Goal: Task Accomplishment & Management: Use online tool/utility

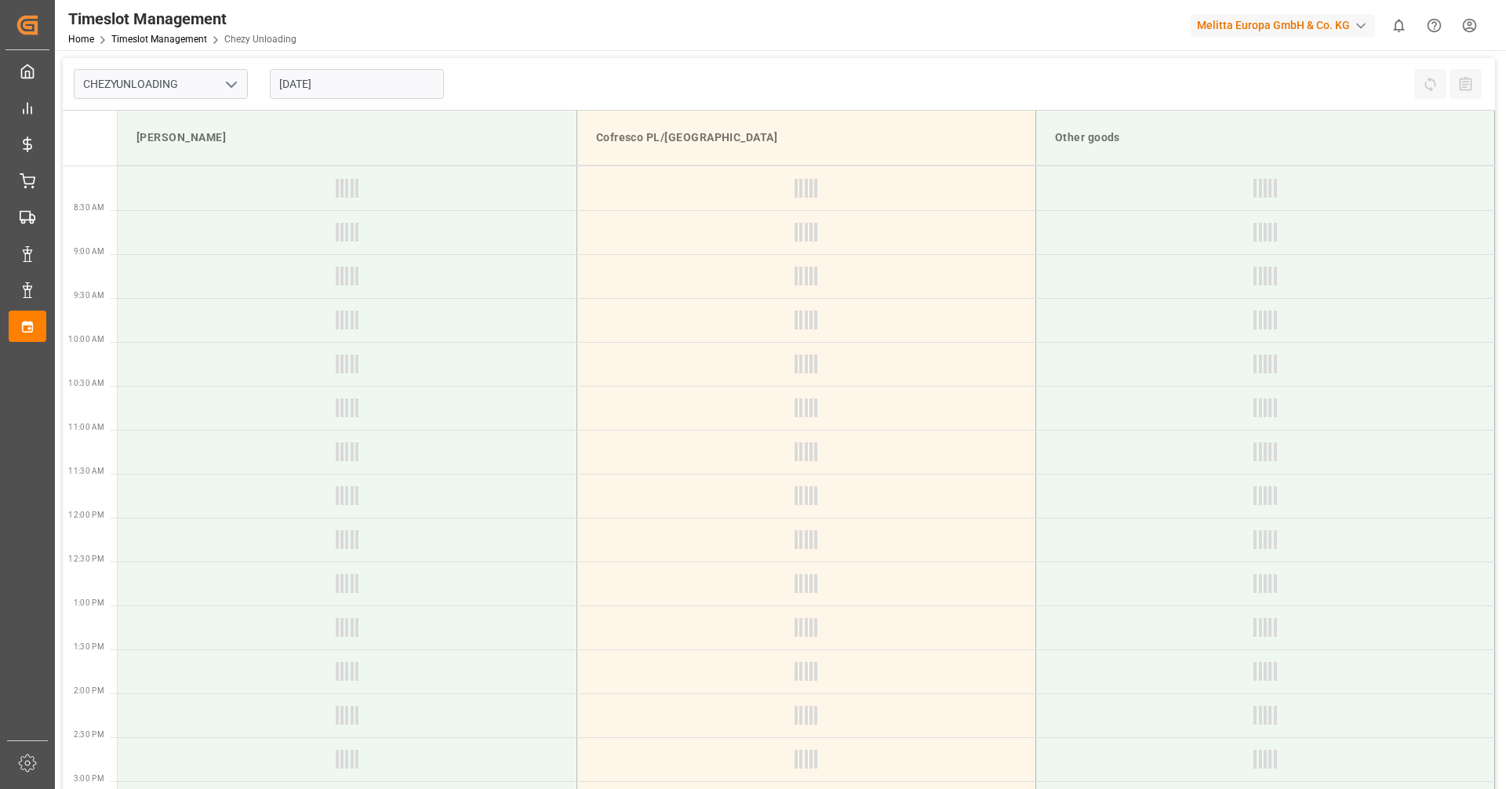
type input "Chezy Unloading"
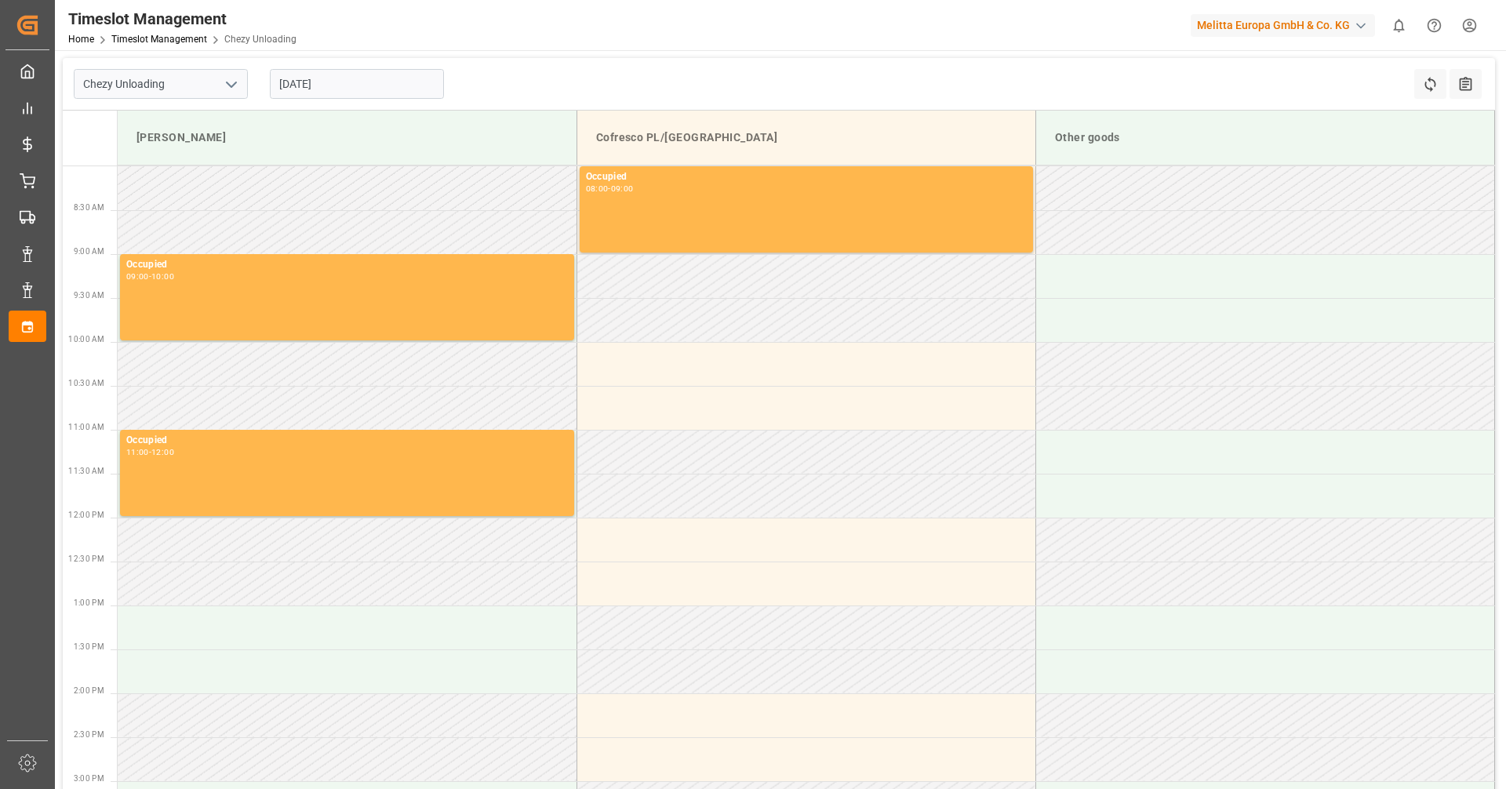
click at [313, 84] on input "[DATE]" at bounding box center [357, 84] width 174 height 30
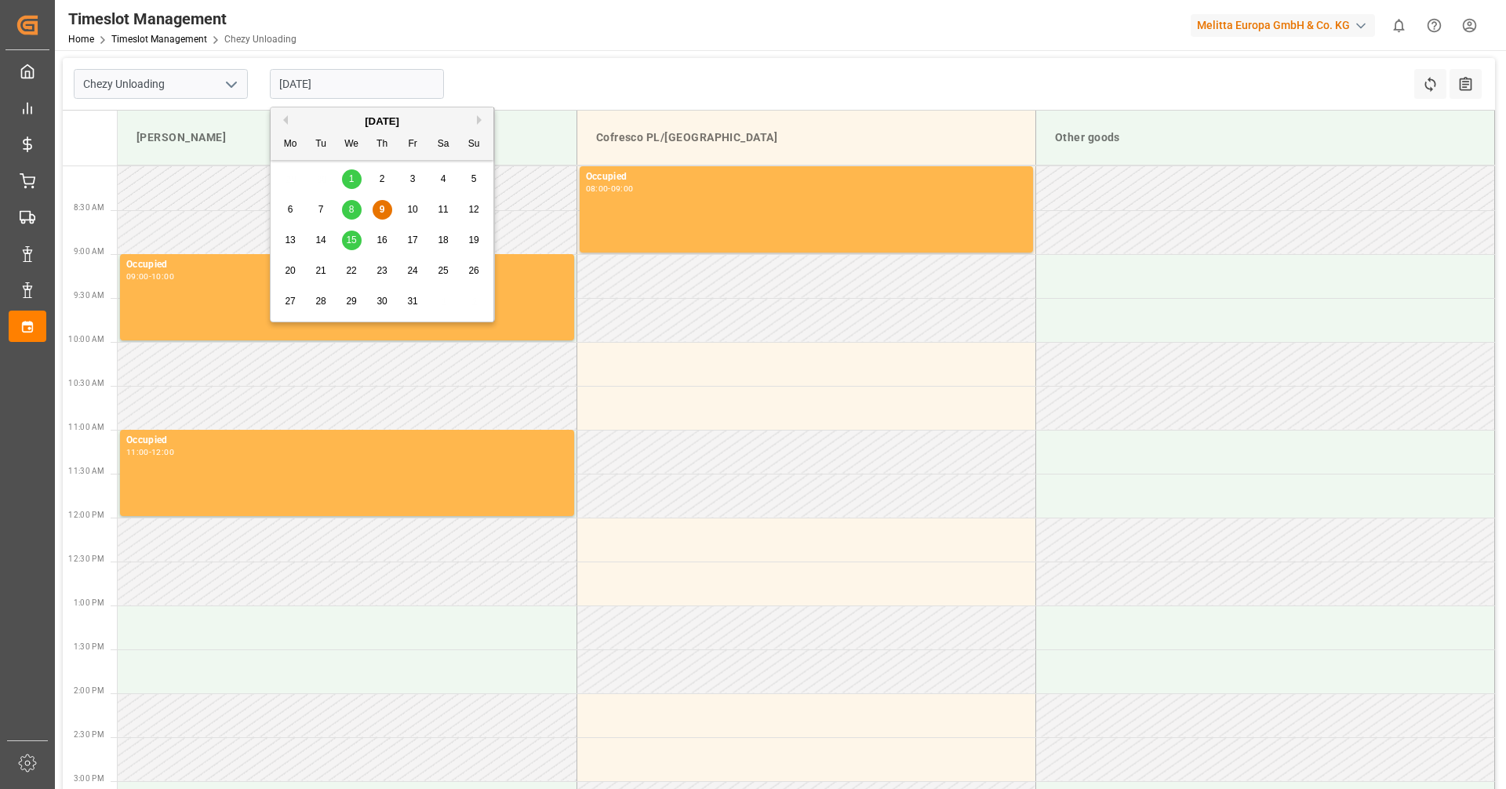
click at [387, 205] on div "9" at bounding box center [383, 210] width 20 height 19
click at [334, 73] on input "[DATE]" at bounding box center [357, 84] width 174 height 30
click at [409, 206] on span "10" at bounding box center [412, 209] width 10 height 11
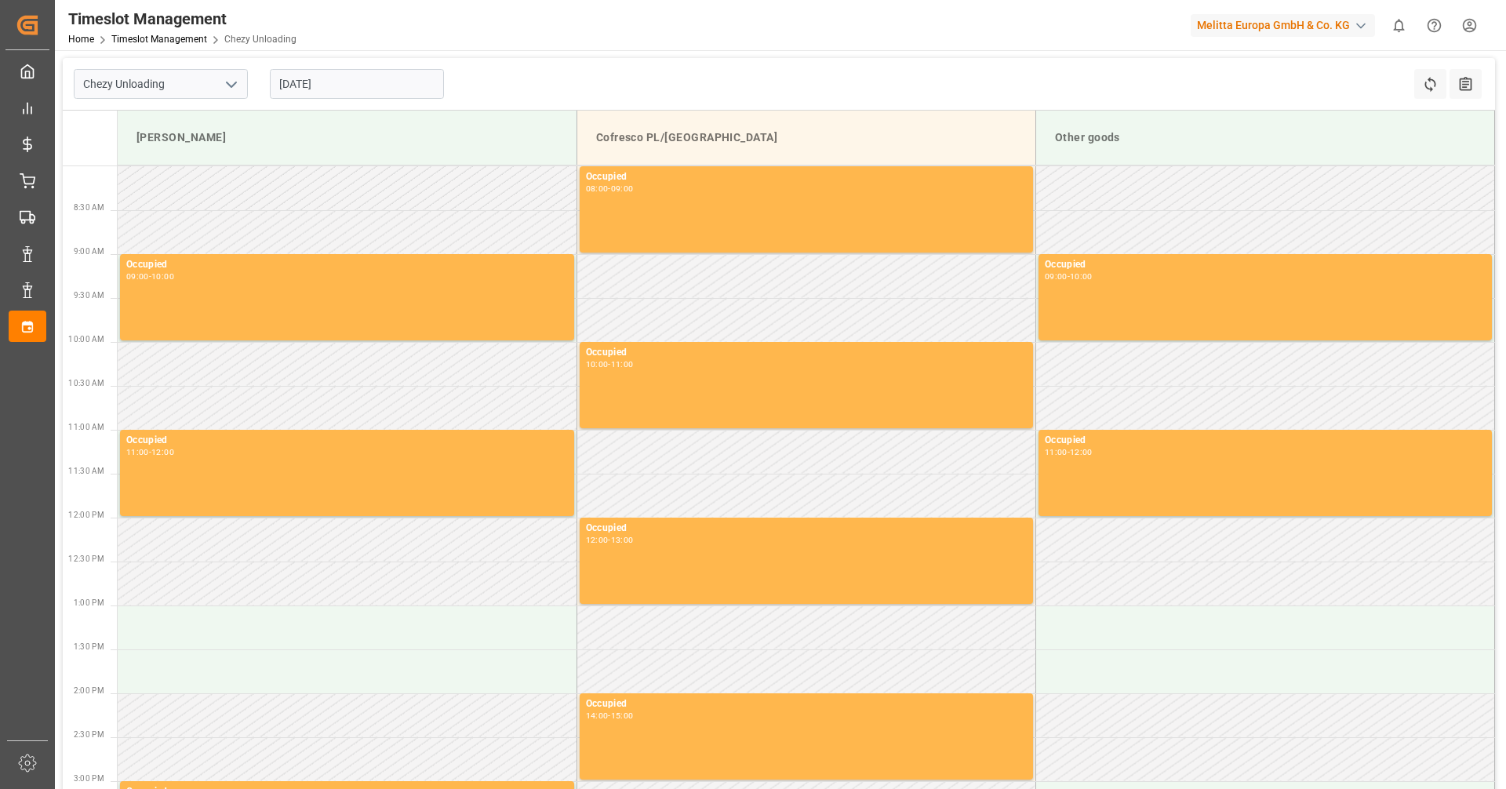
click at [373, 80] on input "[DATE]" at bounding box center [357, 84] width 174 height 30
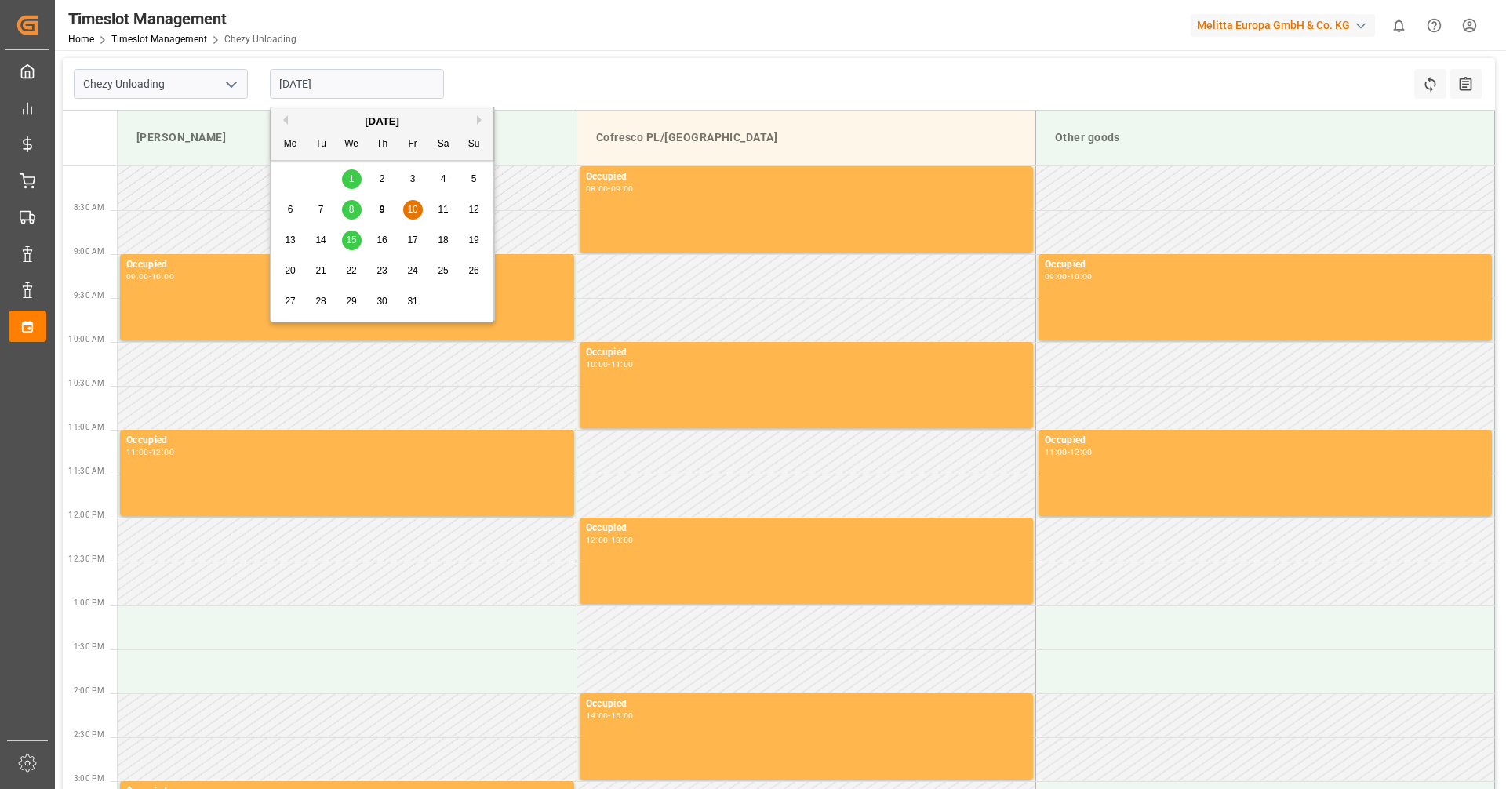
click at [380, 209] on span "9" at bounding box center [382, 209] width 5 height 11
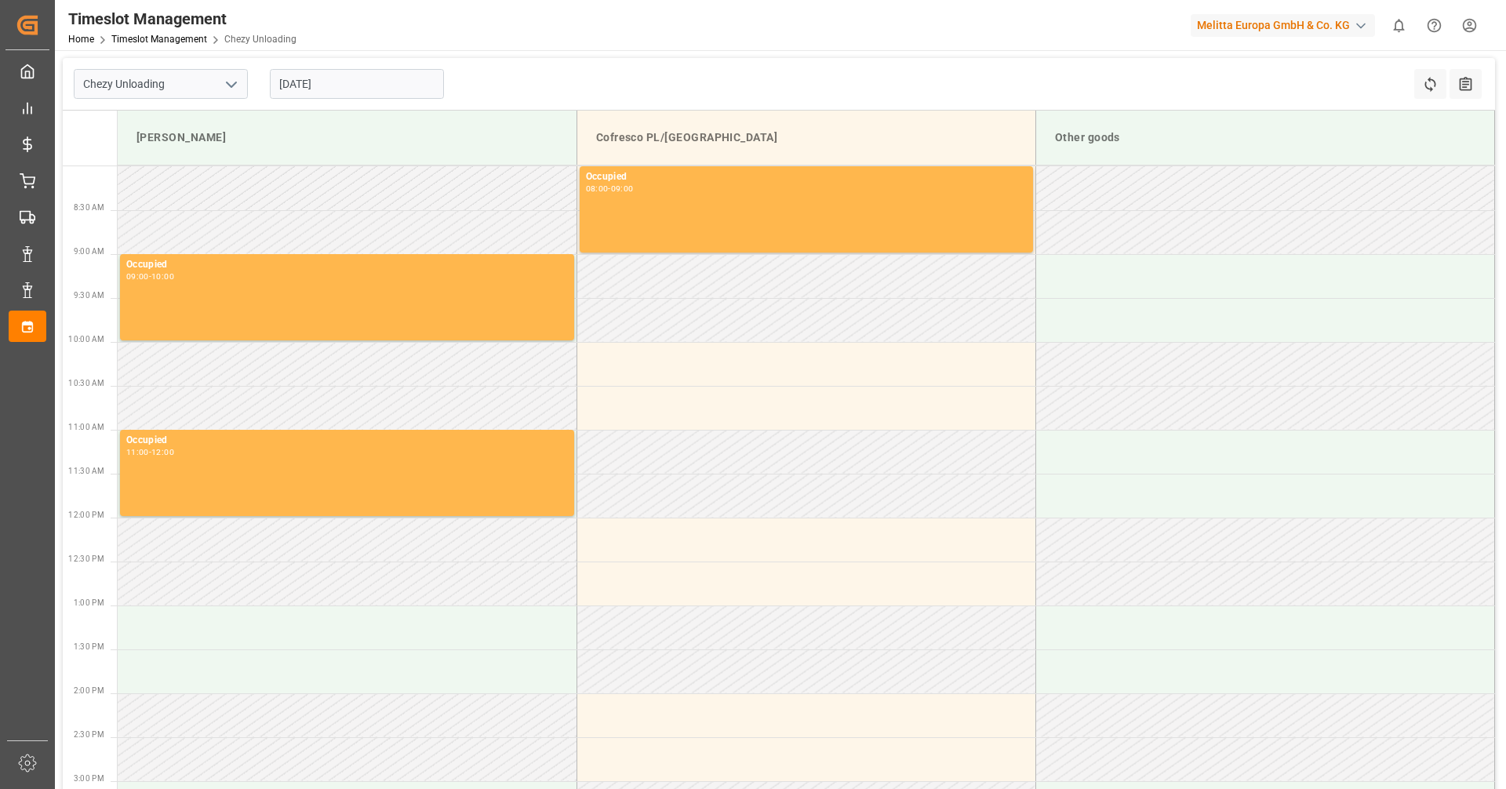
click at [356, 88] on input "[DATE]" at bounding box center [357, 84] width 174 height 30
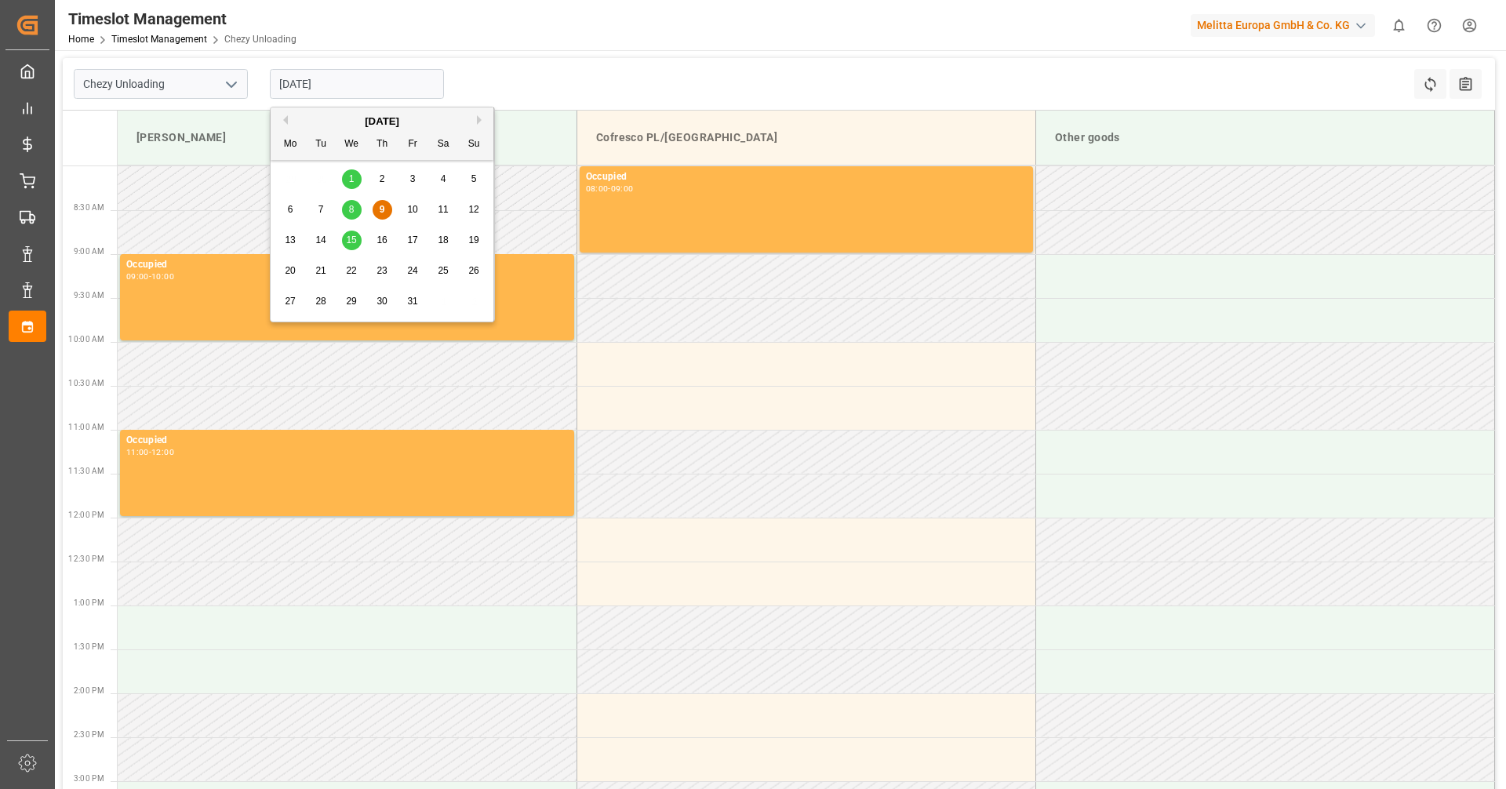
click at [353, 240] on span "15" at bounding box center [351, 240] width 10 height 11
type input "[DATE]"
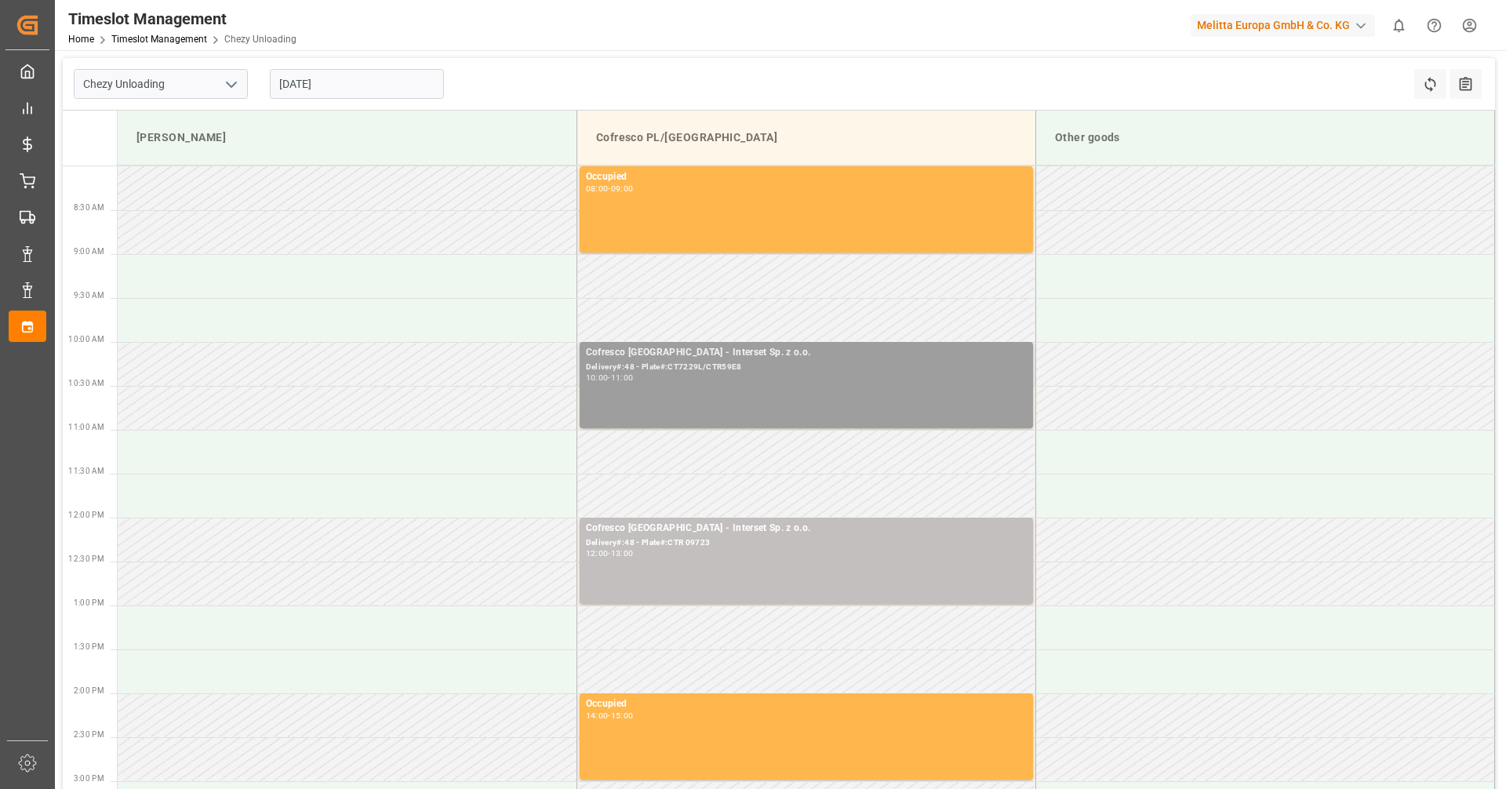
click at [824, 403] on div "Cofresco [GEOGRAPHIC_DATA] - Interset Sp. z o.o. Delivery#:48 - Plate#:CT7229L/…" at bounding box center [806, 385] width 441 height 80
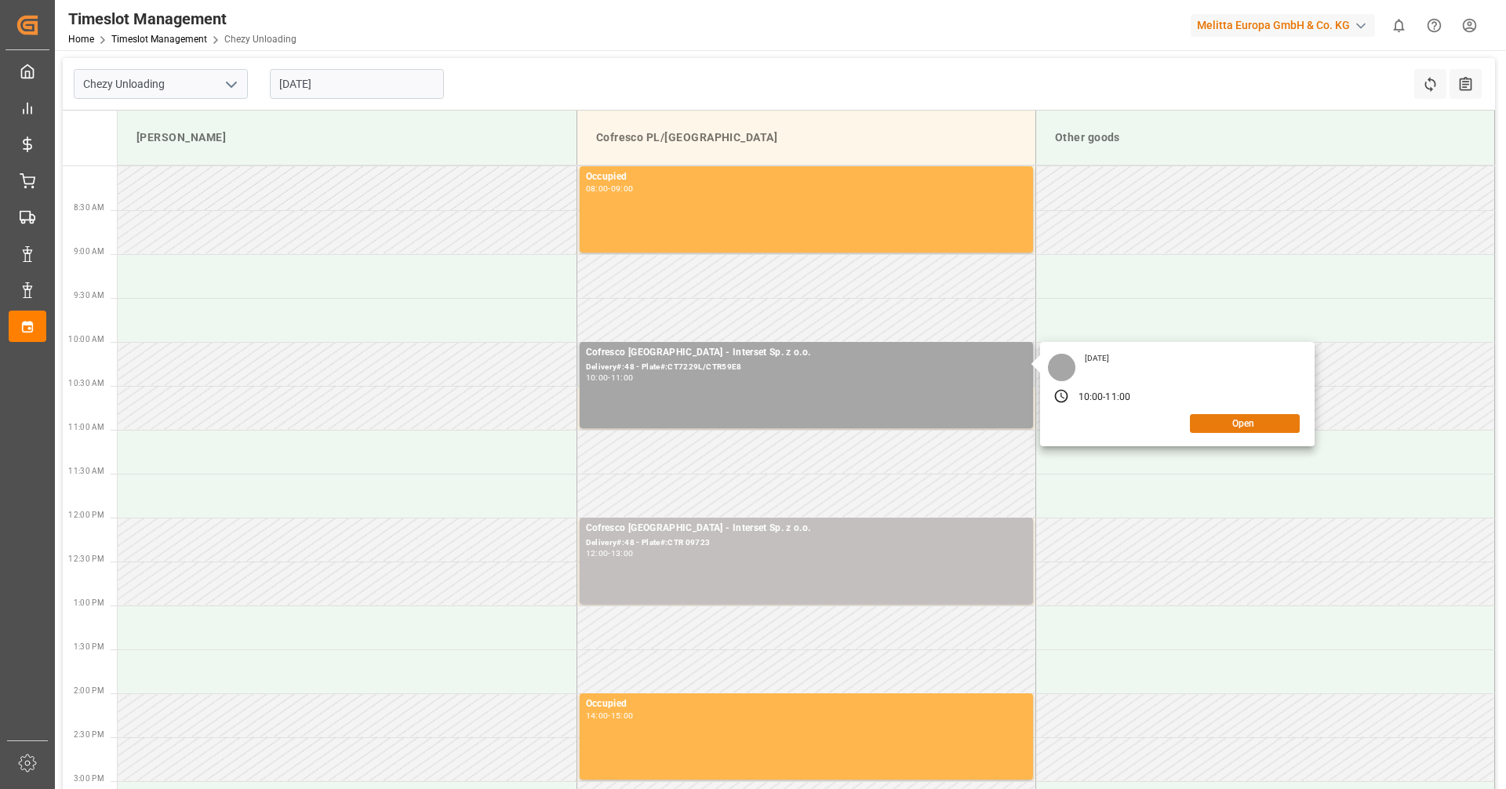
click at [1229, 424] on button "Open" at bounding box center [1245, 423] width 110 height 19
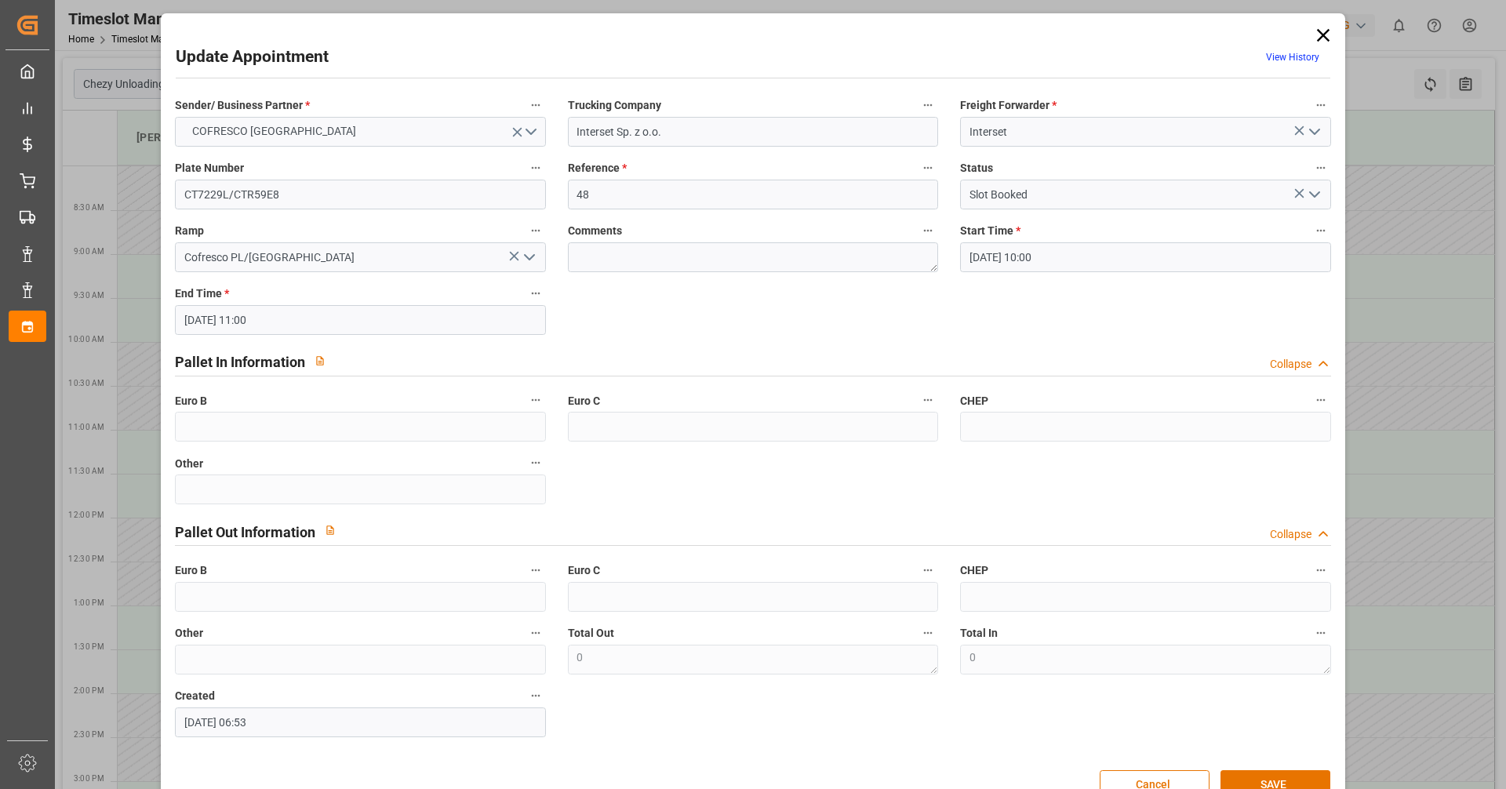
type input "[DATE] 10:00"
type input "[DATE] 11:00"
type input "[DATE] 06:53"
click at [676, 195] on input "48" at bounding box center [753, 195] width 370 height 30
type input "4"
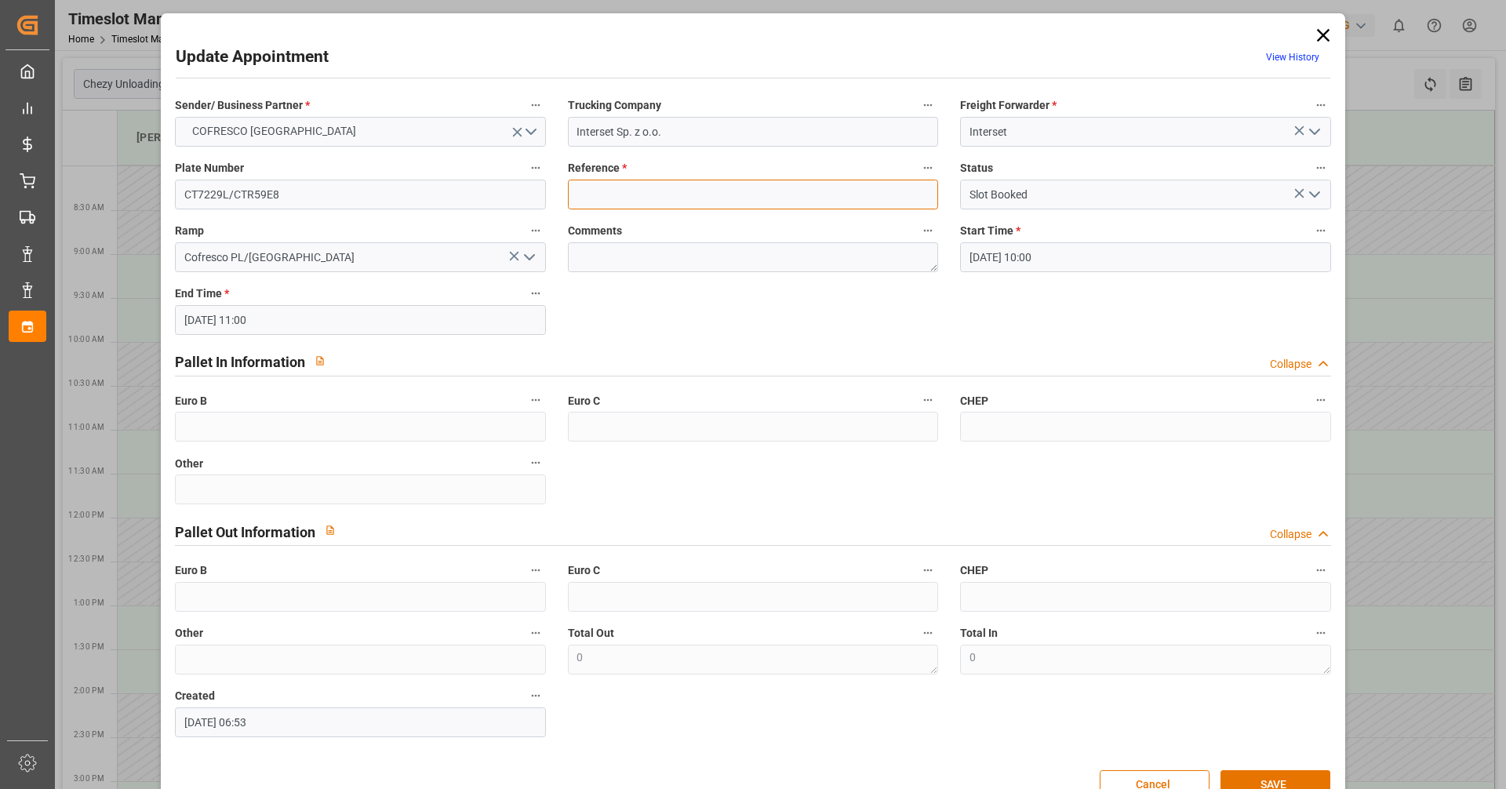
paste input "490129"
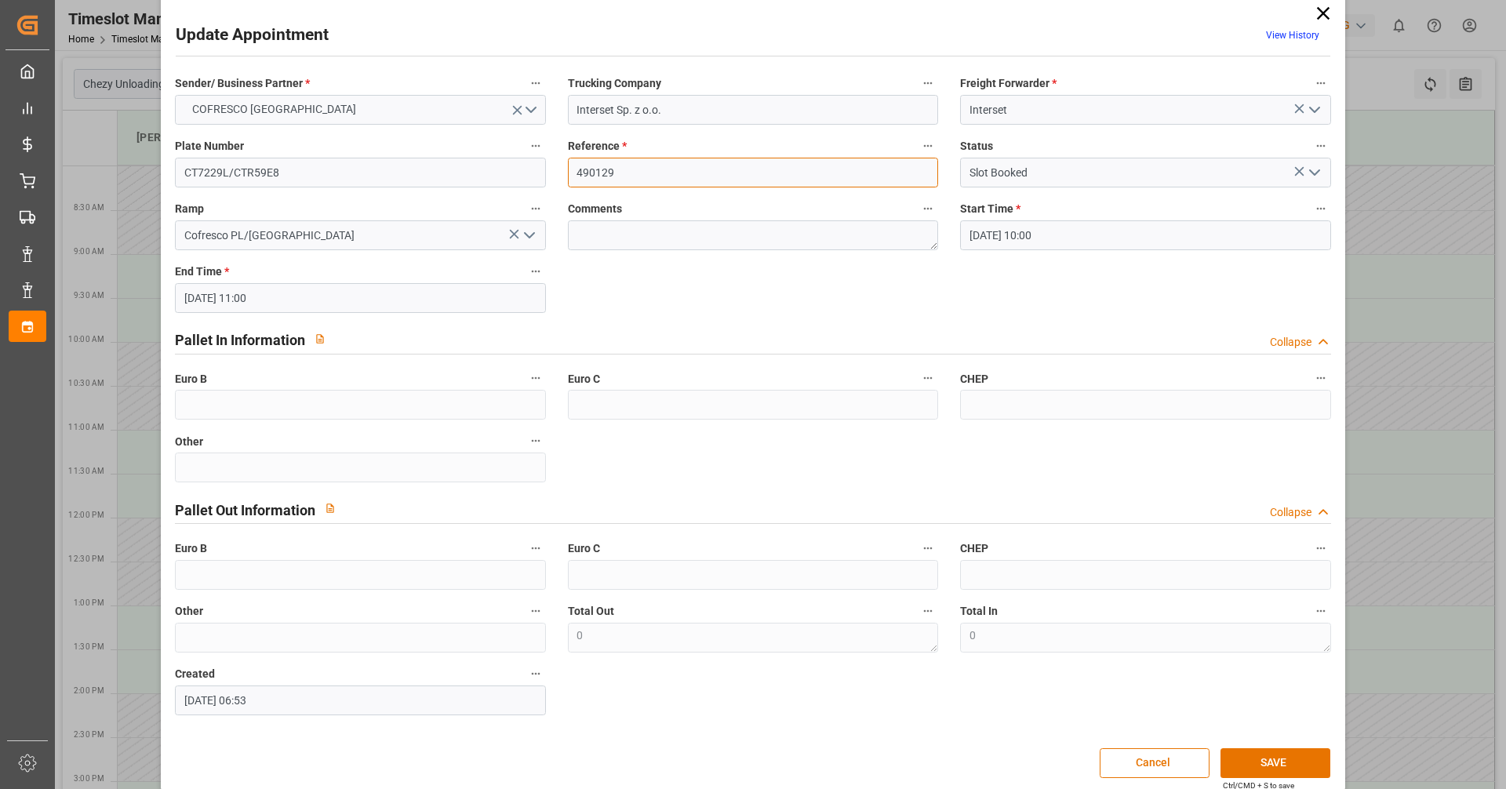
scroll to position [39, 0]
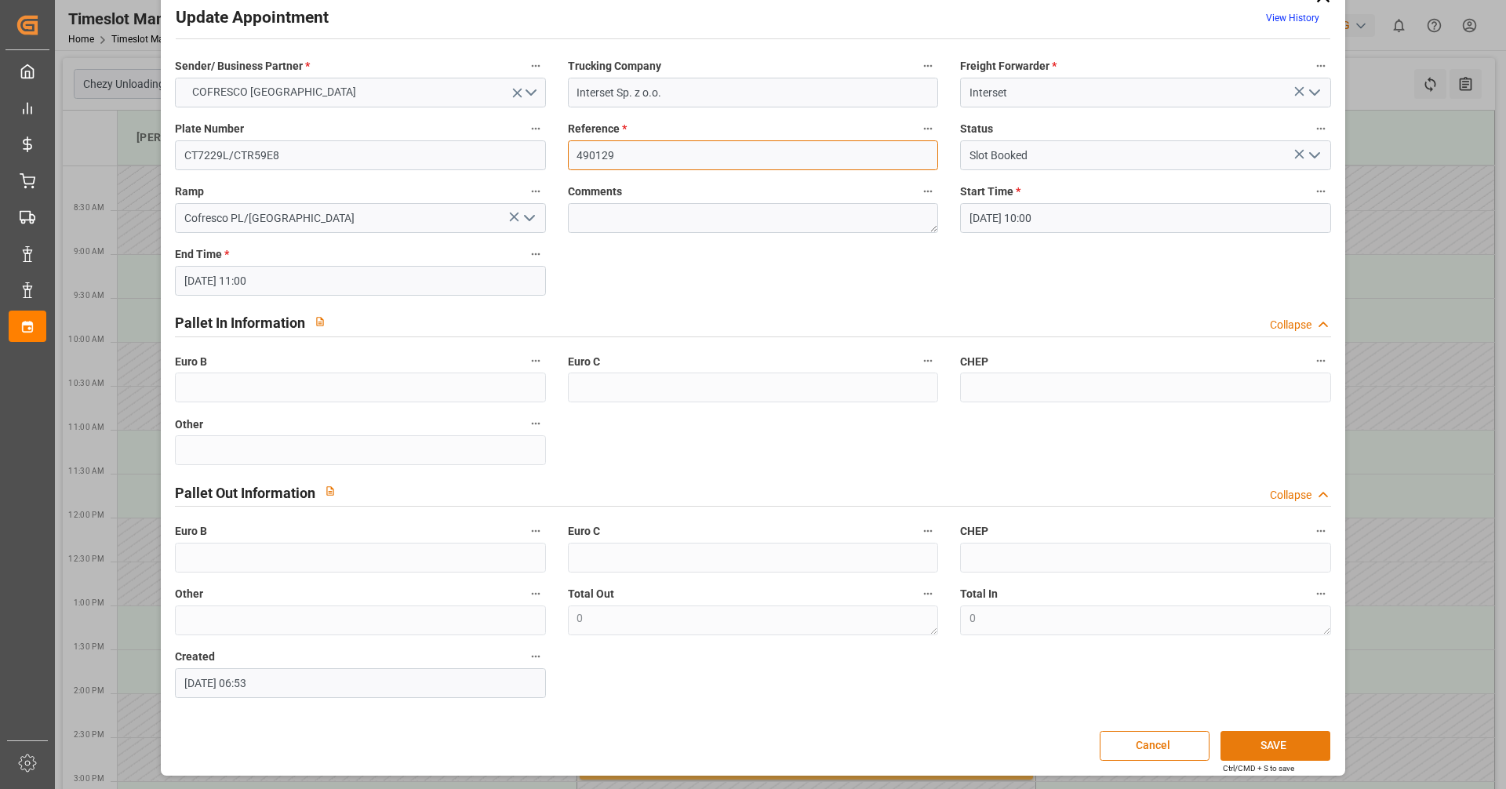
type input "490129"
click at [1265, 749] on button "SAVE" at bounding box center [1276, 746] width 110 height 30
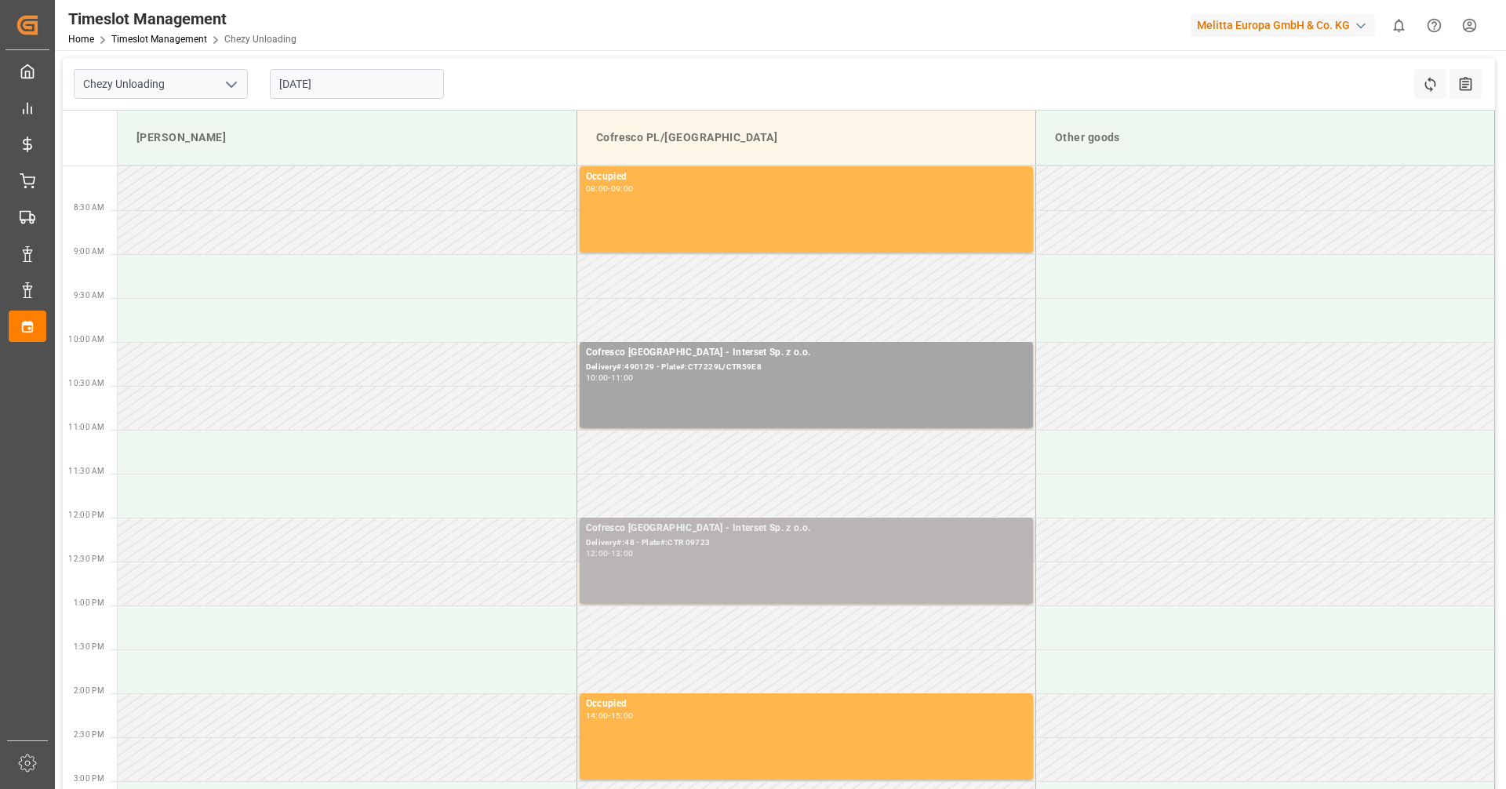
click at [668, 558] on div "12:00 - 13:00" at bounding box center [806, 554] width 441 height 9
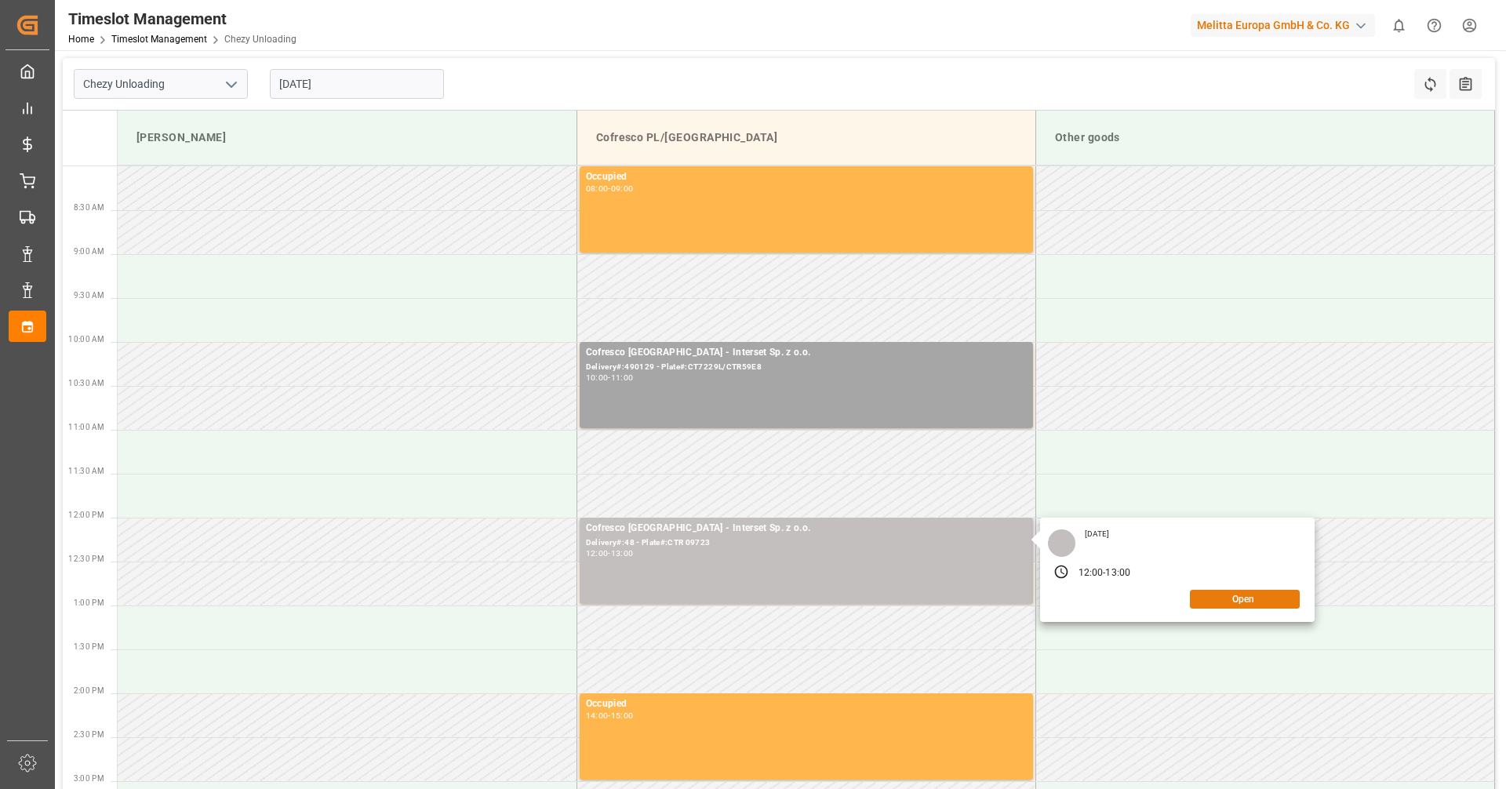
click at [1241, 595] on button "Open" at bounding box center [1245, 599] width 110 height 19
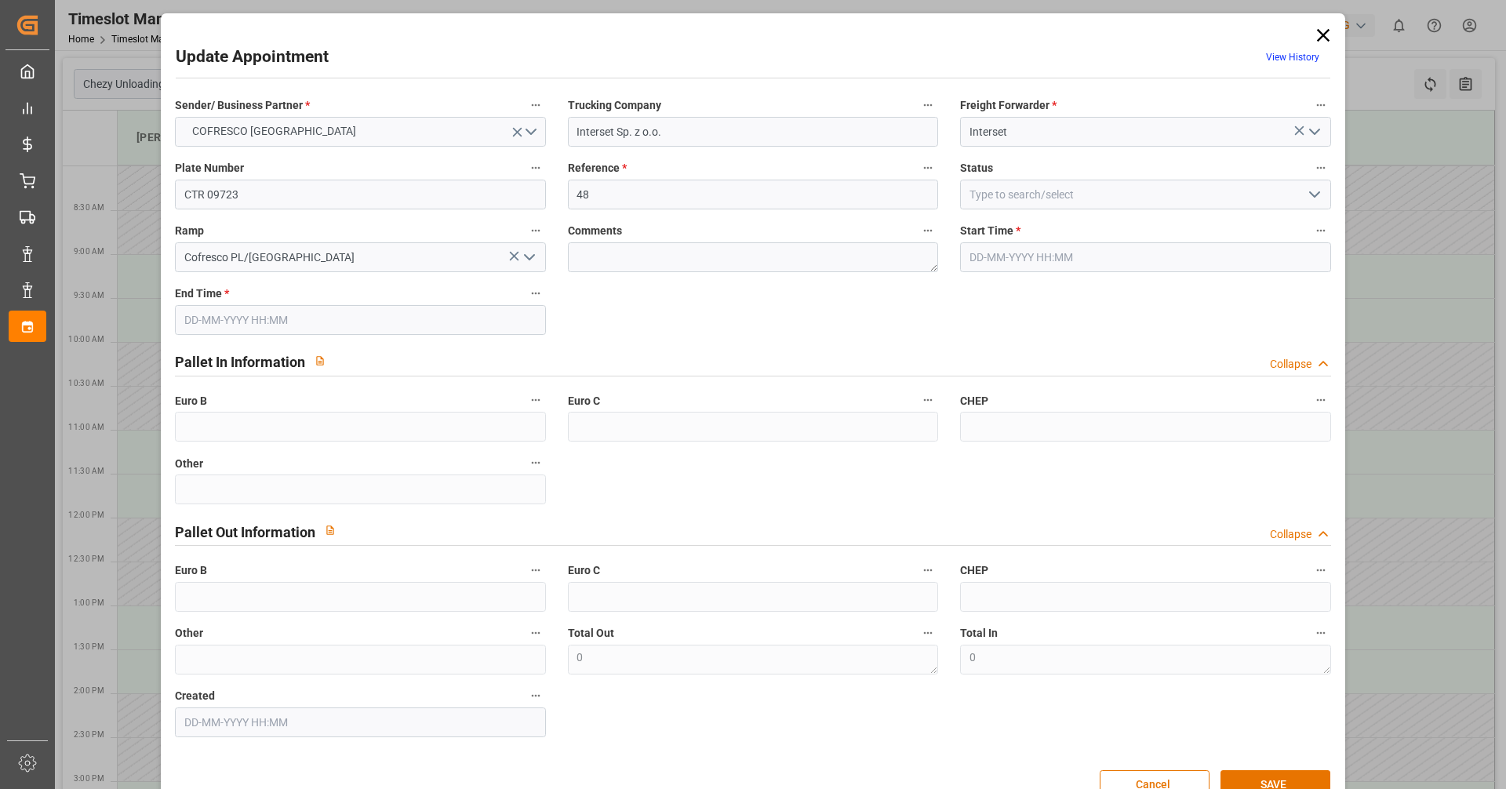
type input "[DATE] 12:00"
type input "[DATE] 13:00"
type input "[DATE] 07:25"
click at [625, 195] on input "48" at bounding box center [753, 195] width 370 height 30
type input "4"
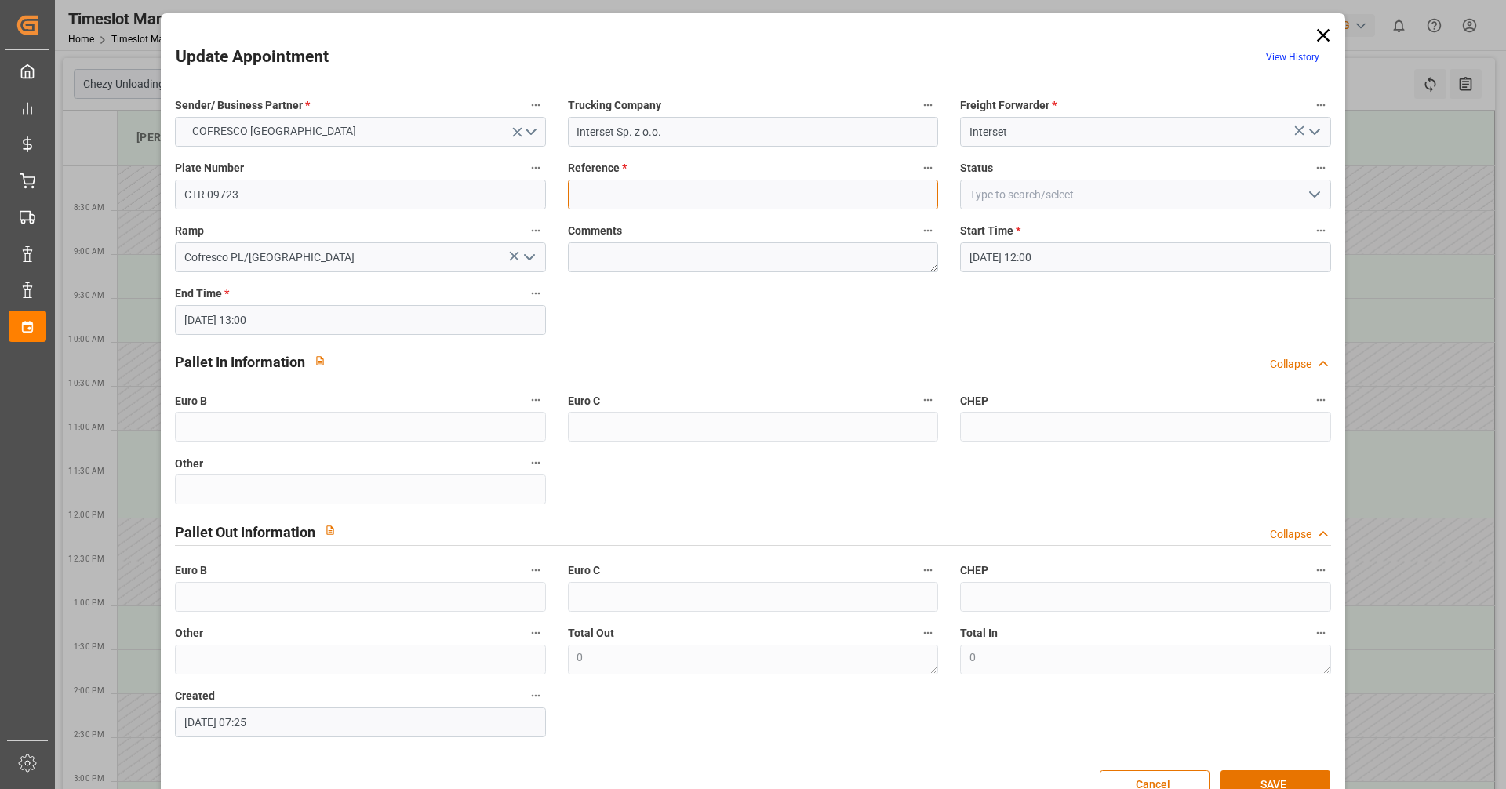
paste input "490130"
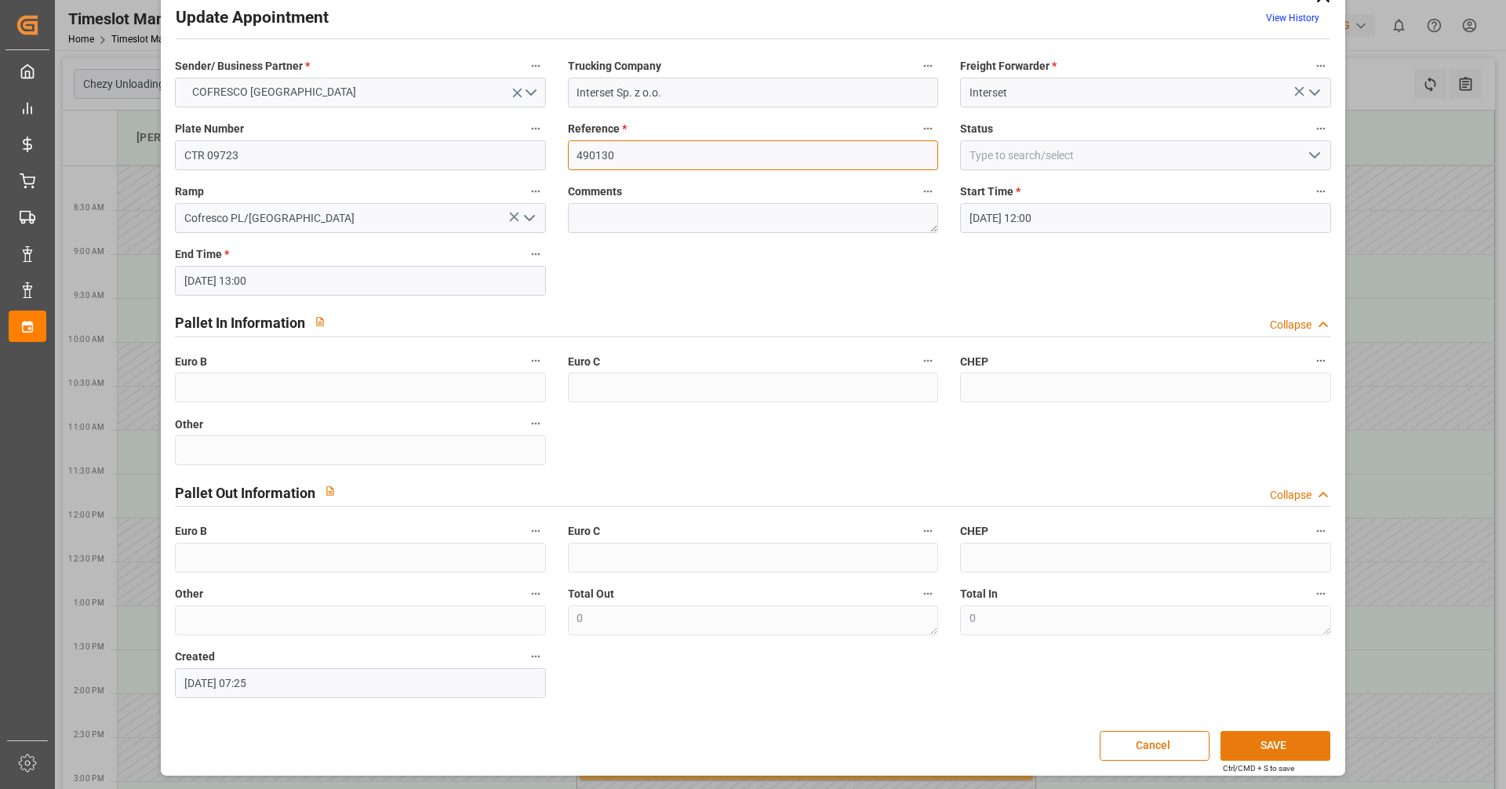
type input "490130"
click at [1273, 745] on button "SAVE" at bounding box center [1276, 746] width 110 height 30
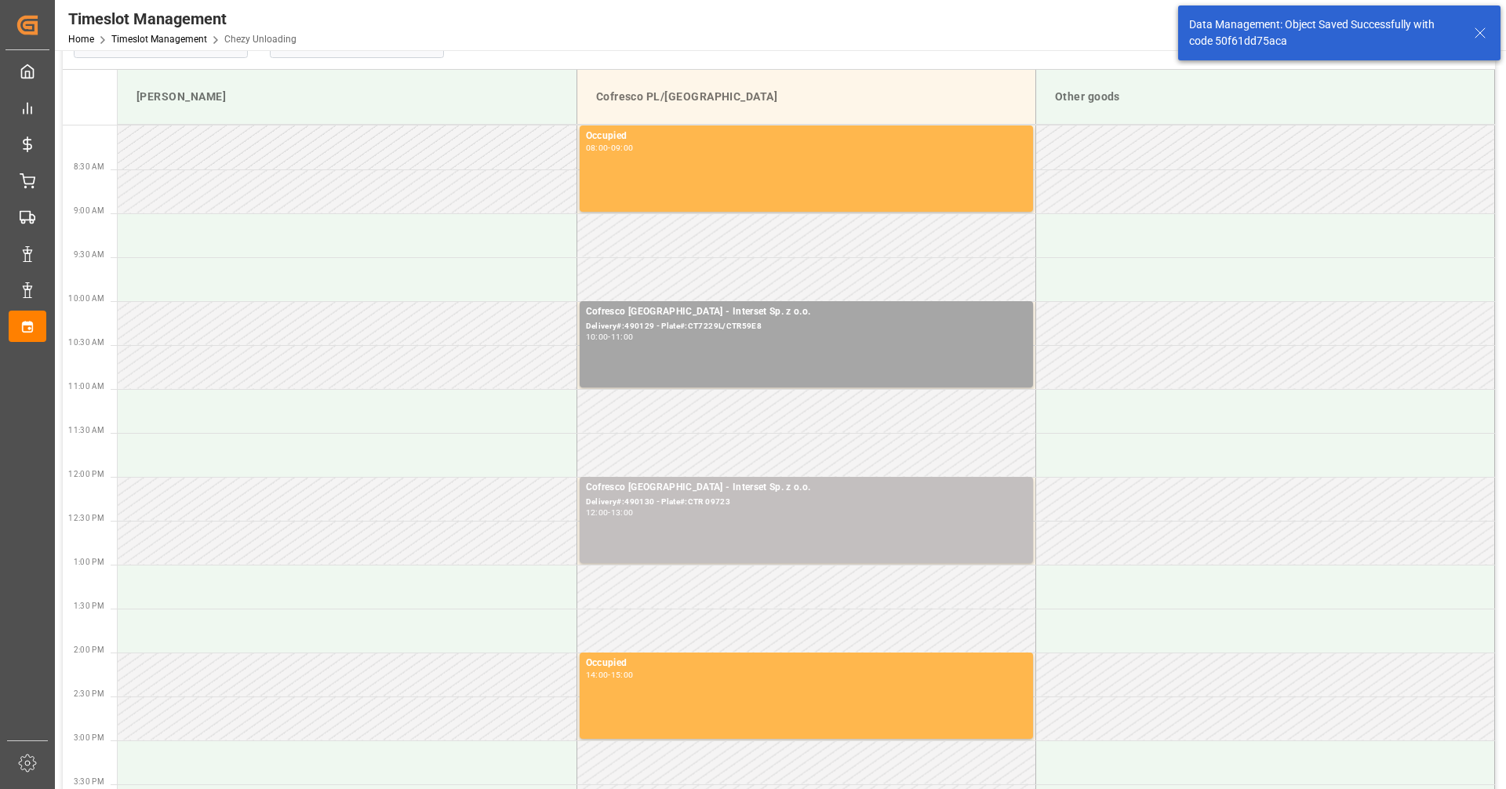
scroll to position [0, 0]
